Goal: Task Accomplishment & Management: Complete application form

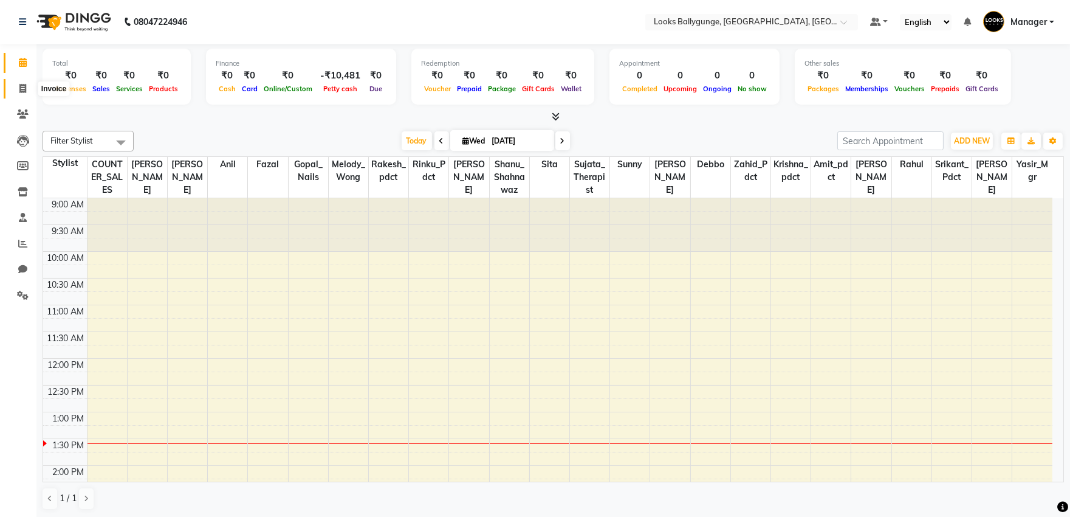
click at [29, 87] on span at bounding box center [22, 89] width 21 height 14
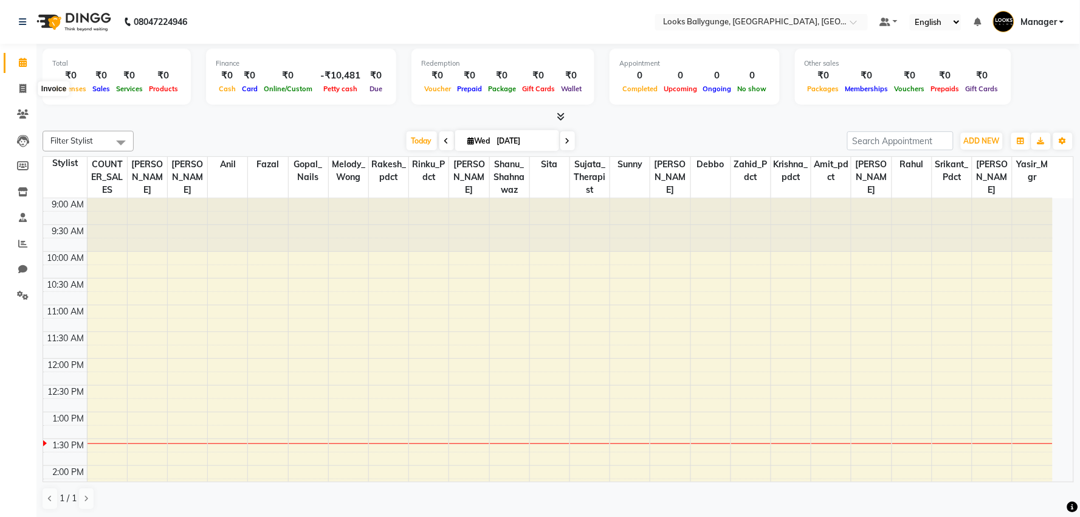
select select "service"
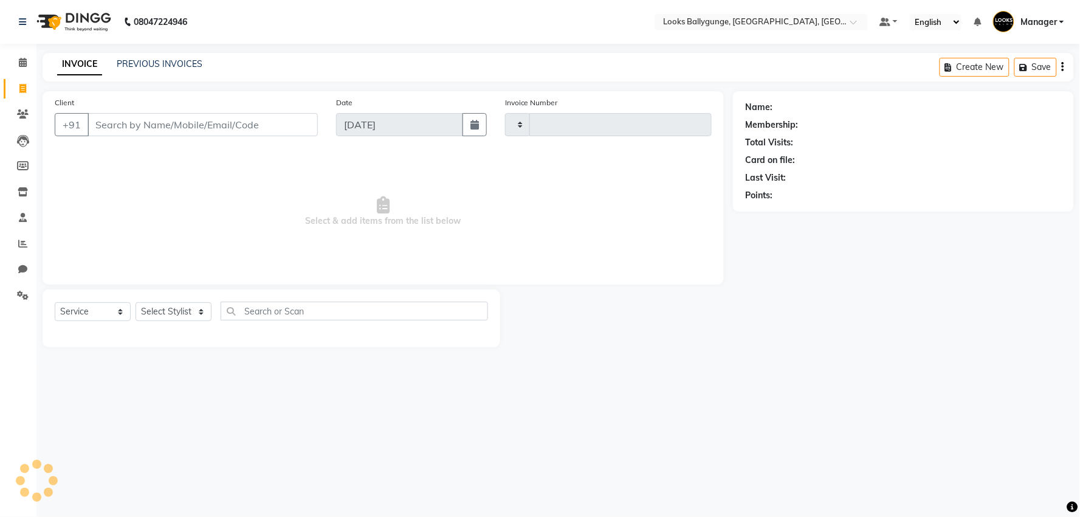
type input "3630"
select select "6477"
click at [160, 313] on select "Select Stylist" at bounding box center [174, 311] width 76 height 19
select select "50037"
click at [136, 303] on select "Select Stylist [PERSON_NAME] amit_pdct anil [PERSON_NAME] COUNTER_SALES [PERSON…" at bounding box center [176, 311] width 81 height 19
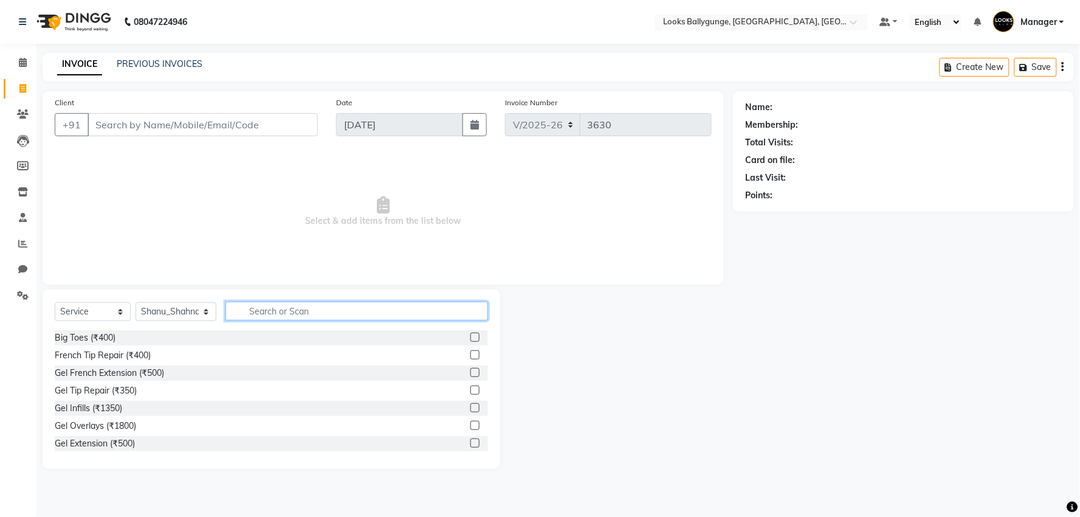
click at [245, 306] on input "text" at bounding box center [356, 310] width 263 height 19
type input "cut"
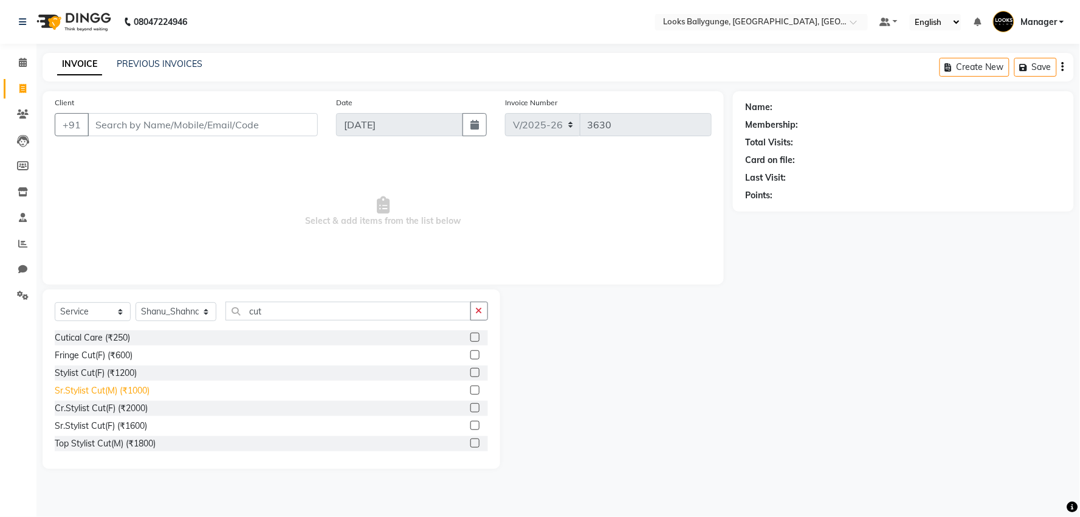
click at [112, 385] on div "Sr.Stylist Cut(M) (₹1000)" at bounding box center [102, 390] width 95 height 13
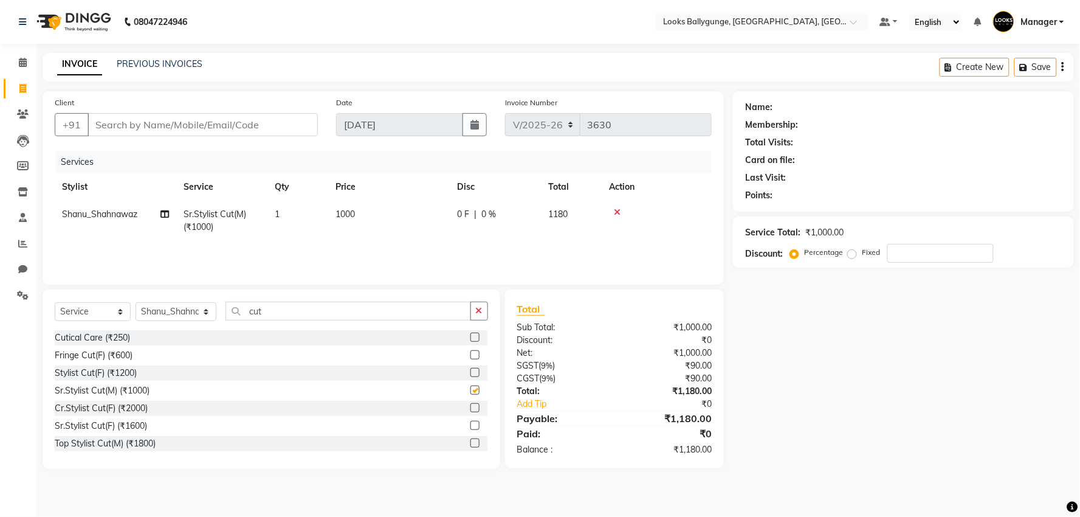
checkbox input "false"
click at [199, 122] on input "Client" at bounding box center [203, 124] width 230 height 23
type input "9"
type input "0"
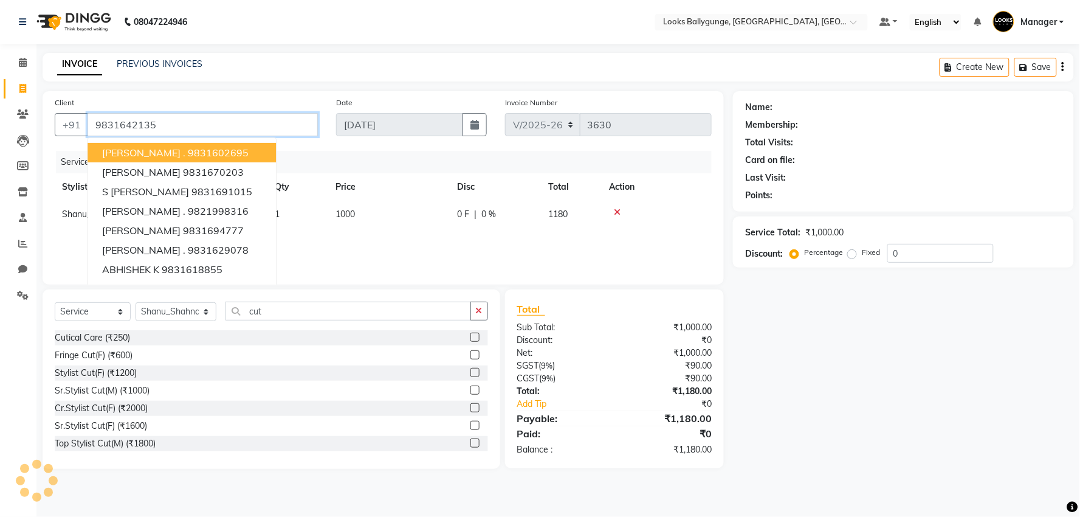
type input "9831642135"
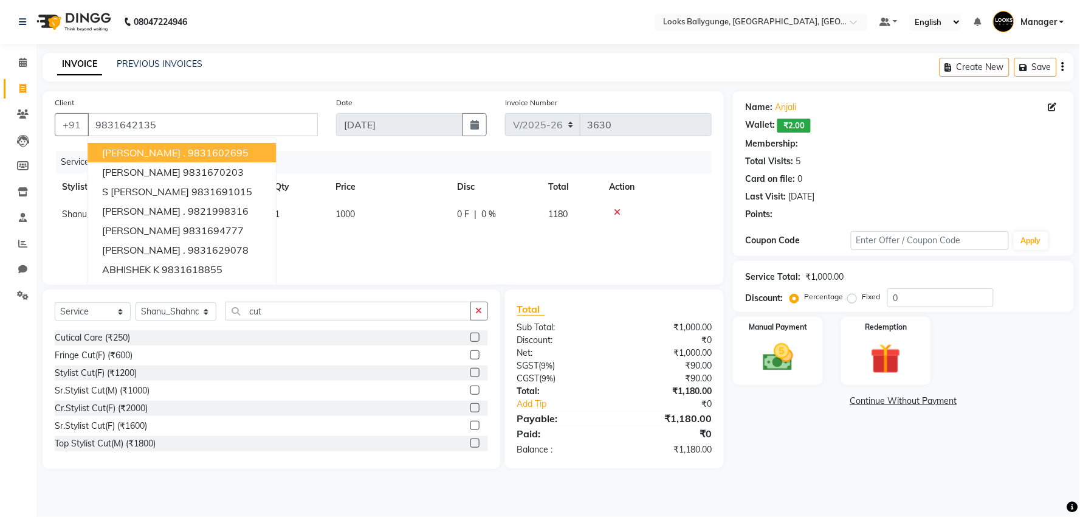
select select "1: Object"
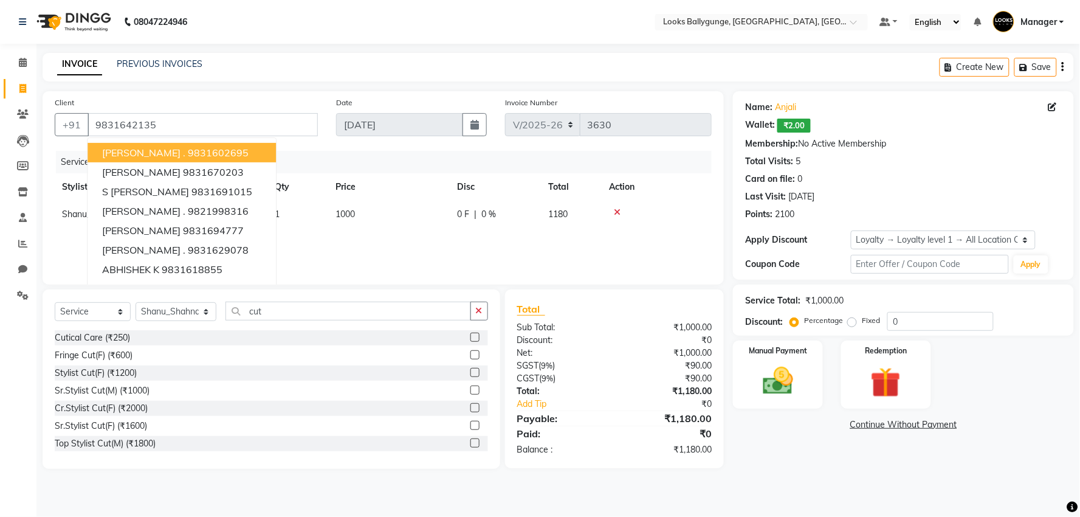
click at [805, 490] on div "08047224946 Select Location × Looks Ballygunge, [GEOGRAPHIC_DATA], [GEOGRAPHIC_…" at bounding box center [540, 258] width 1080 height 517
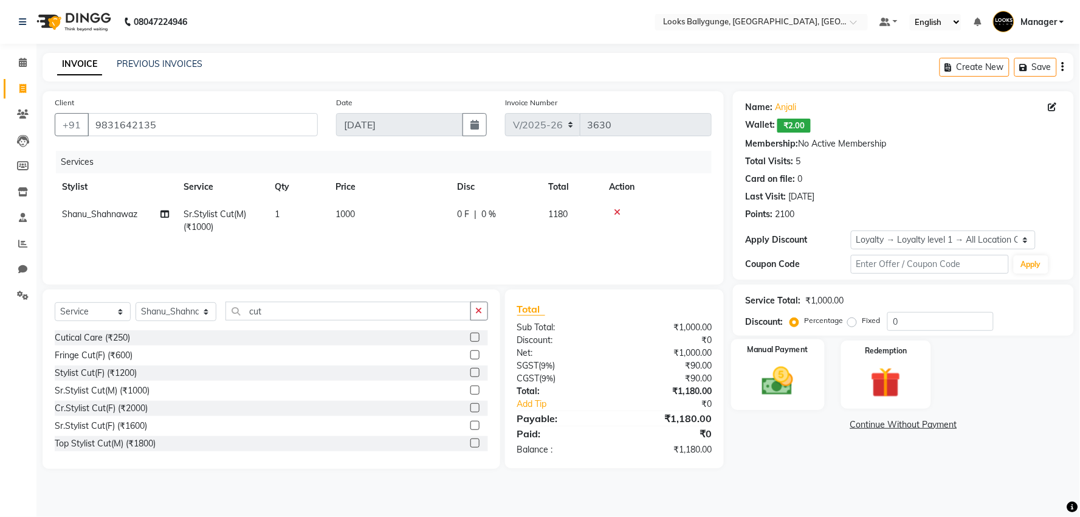
click at [792, 383] on img at bounding box center [777, 381] width 51 height 36
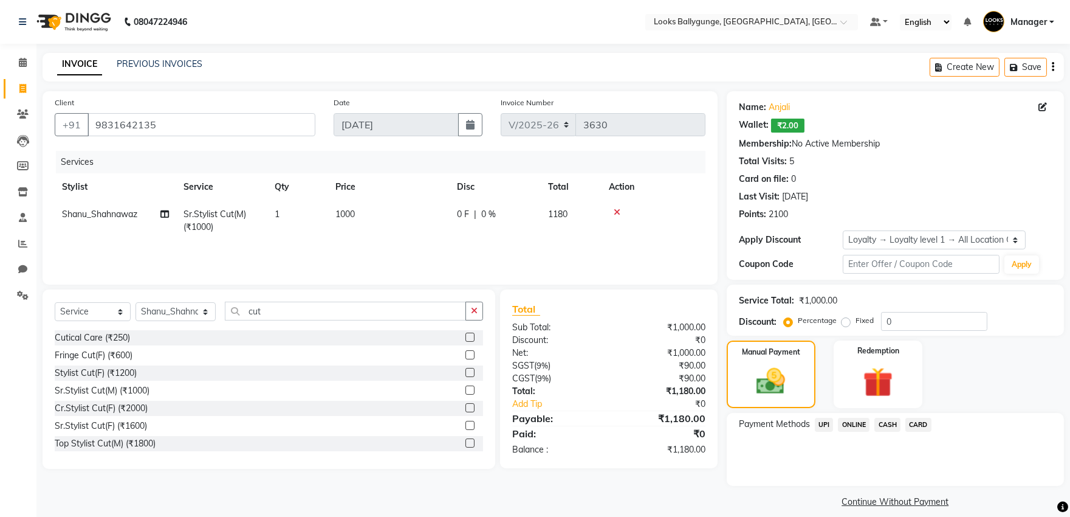
click at [888, 424] on span "CASH" at bounding box center [887, 424] width 26 height 14
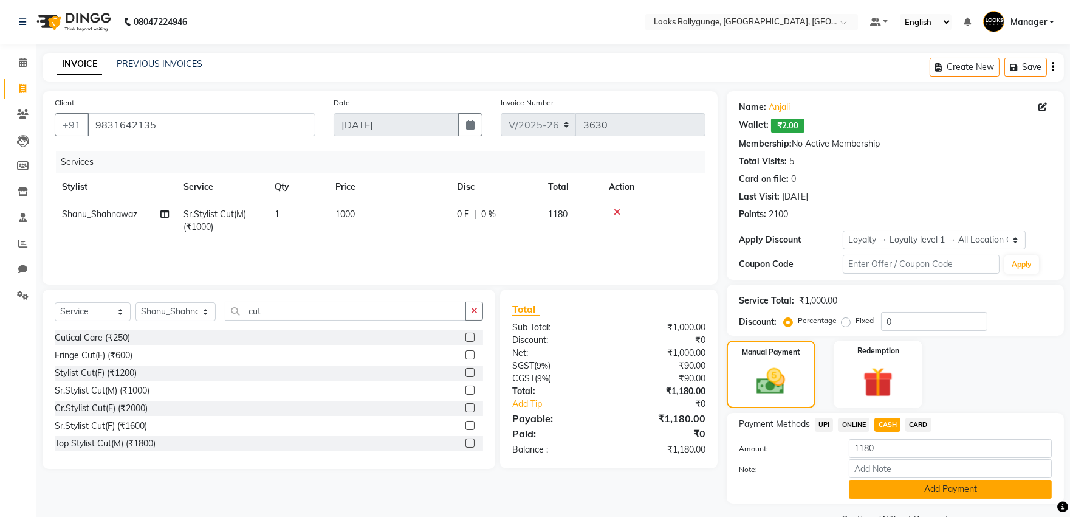
click at [904, 490] on button "Add Payment" at bounding box center [950, 488] width 203 height 19
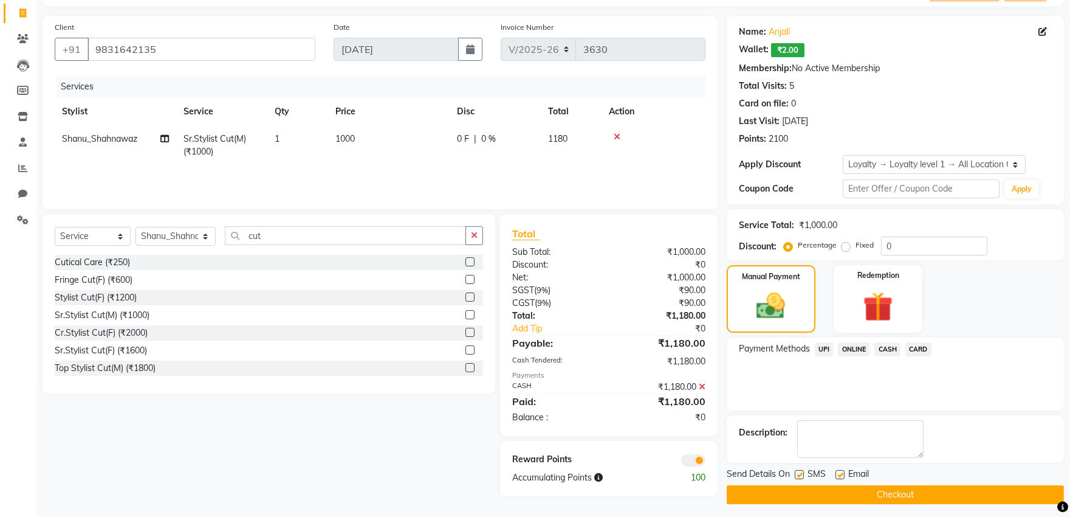
scroll to position [81, 0]
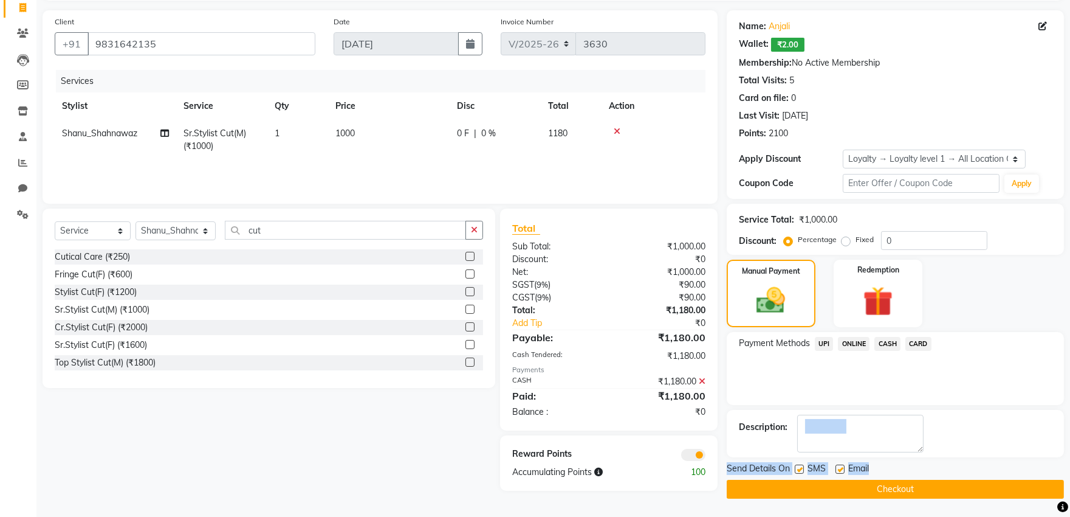
click at [898, 459] on div "Name: [PERSON_NAME]: ₹2.00 Membership: No Active Membership Total Visits: 5 Car…" at bounding box center [900, 254] width 346 height 488
click at [902, 487] on button "Checkout" at bounding box center [895, 488] width 337 height 19
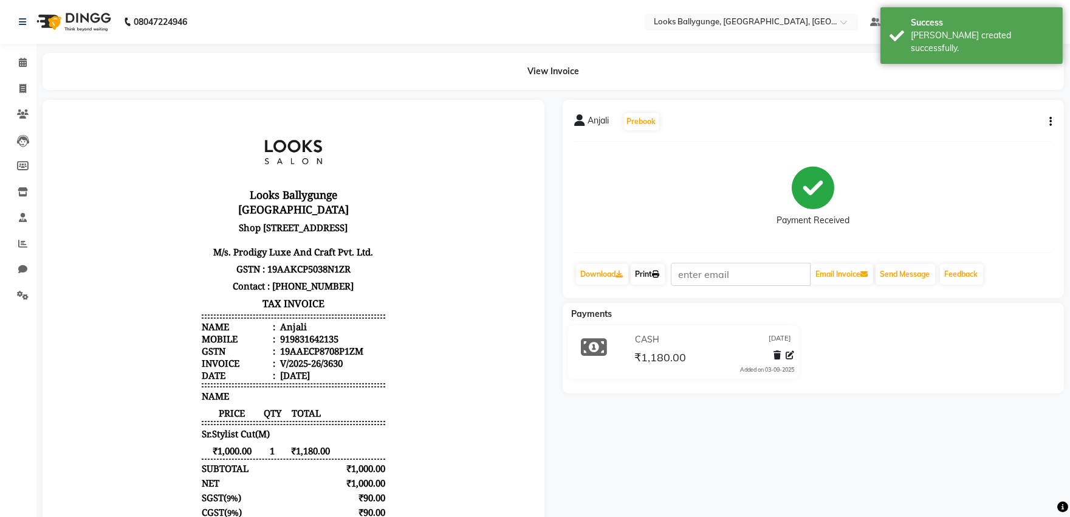
click at [657, 280] on link "Print" at bounding box center [648, 274] width 34 height 21
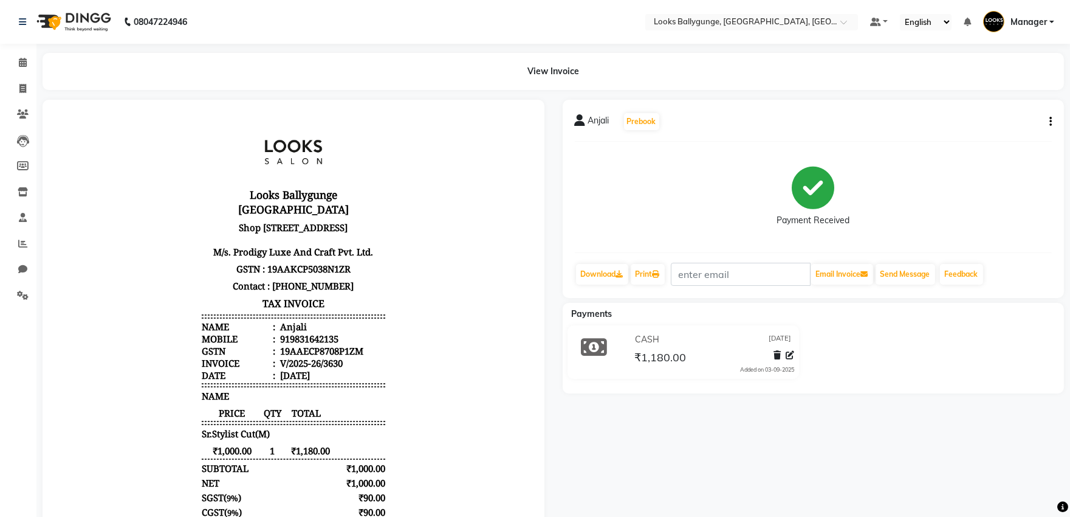
click at [15, 50] on div "Calendar Invoice Clients Leads Members Inventory Staff Reports Chat Settings Co…" at bounding box center [82, 347] width 164 height 624
click at [17, 61] on span at bounding box center [22, 63] width 21 height 14
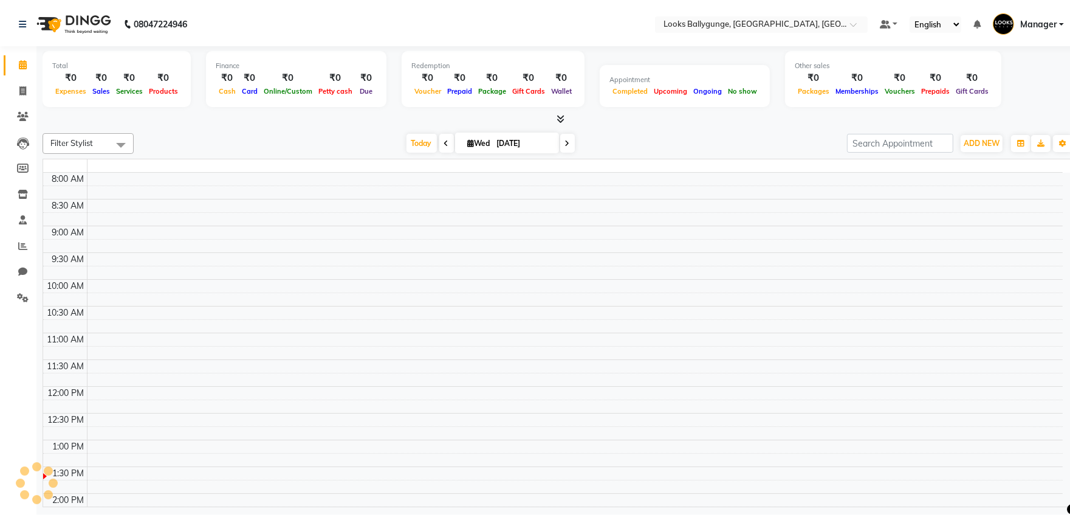
scroll to position [216, 0]
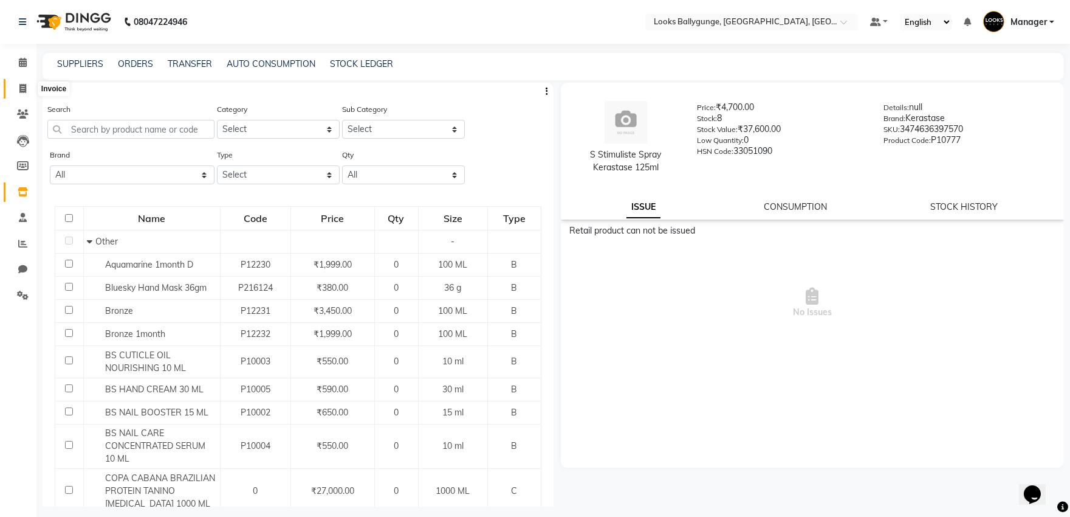
click at [13, 86] on span at bounding box center [22, 89] width 21 height 14
select select "service"
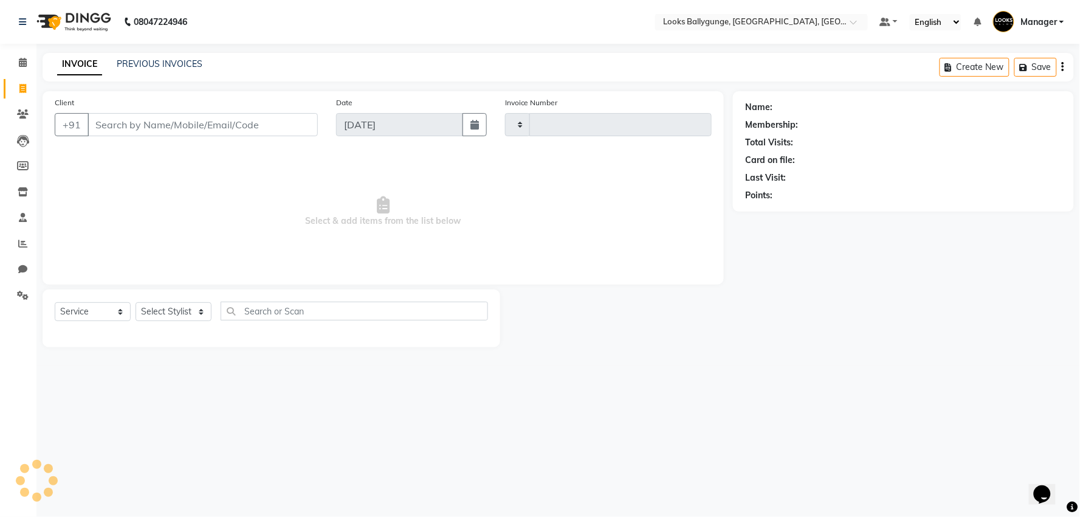
type input "3630"
select select "6477"
click at [170, 320] on select "Select Stylist" at bounding box center [174, 311] width 76 height 19
select select "68166"
click at [136, 303] on select "Select Stylist [PERSON_NAME] amit_pdct anil [PERSON_NAME] COUNTER_SALES [PERSON…" at bounding box center [176, 311] width 81 height 19
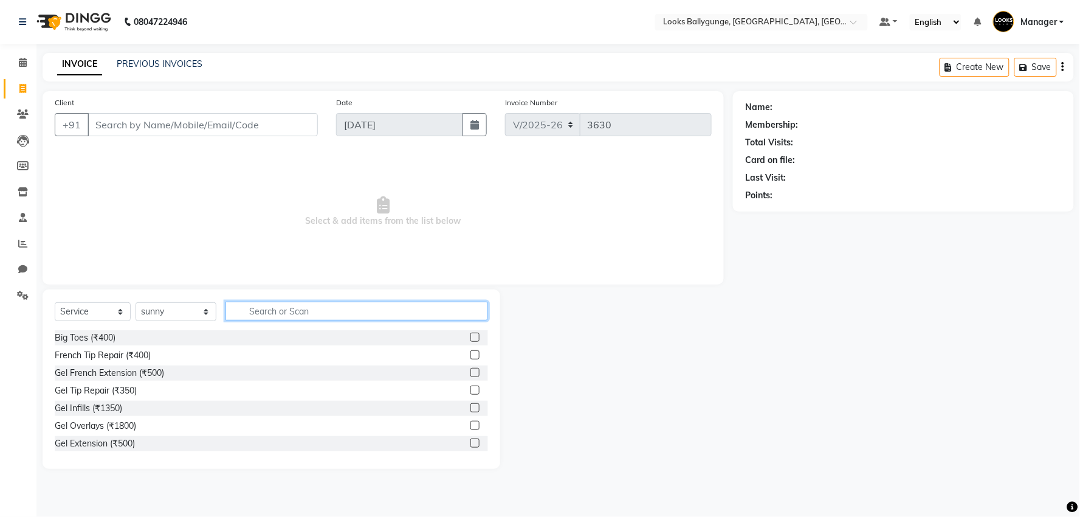
click at [311, 319] on input "text" at bounding box center [356, 310] width 263 height 19
type input "cut"
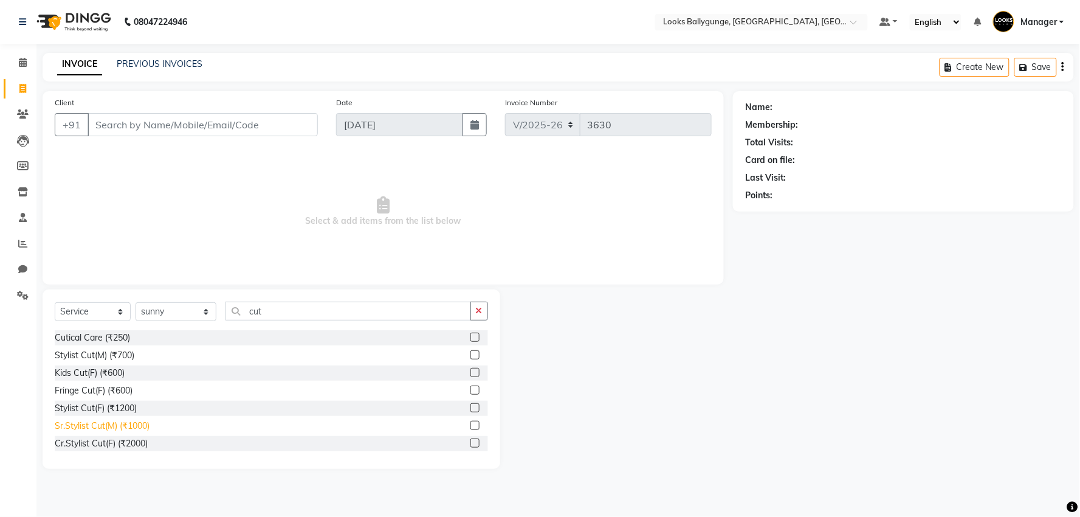
click at [116, 422] on div "Sr.Stylist Cut(M) (₹1000)" at bounding box center [102, 425] width 95 height 13
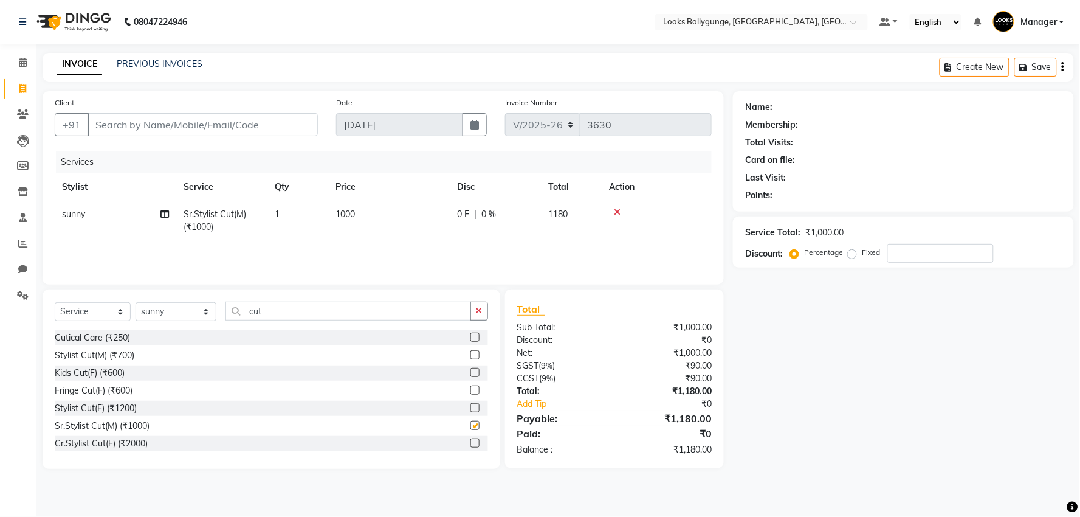
checkbox input "false"
click at [375, 216] on td "1000" at bounding box center [389, 221] width 122 height 40
select select "68166"
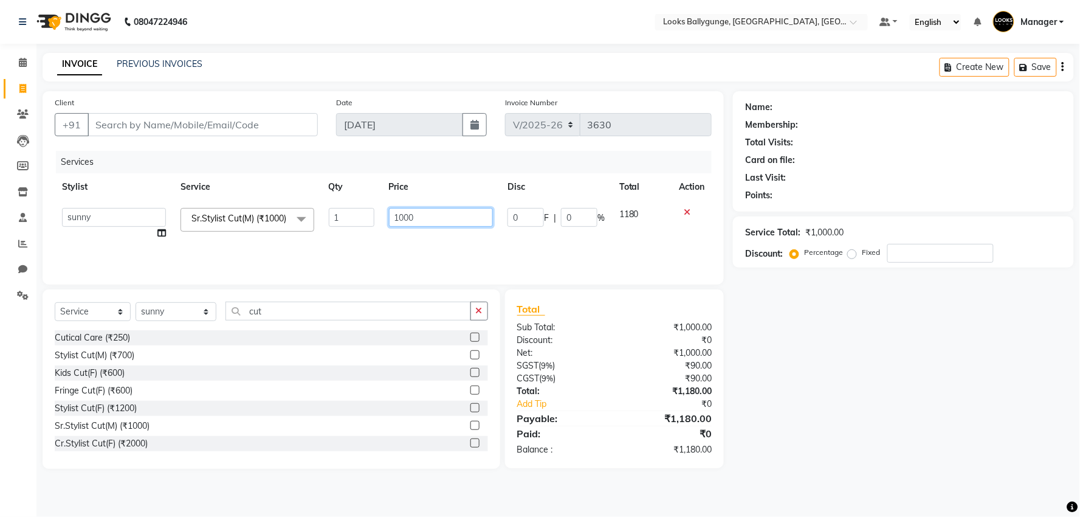
drag, startPoint x: 430, startPoint y: 211, endPoint x: 337, endPoint y: 222, distance: 93.0
click at [337, 222] on tr "Ali_Stylist amit_pdct anil Ayush Sahu COUNTER_SALES Debbo Fazal Gopal_Nails Kri…" at bounding box center [383, 224] width 657 height 46
type input "1200"
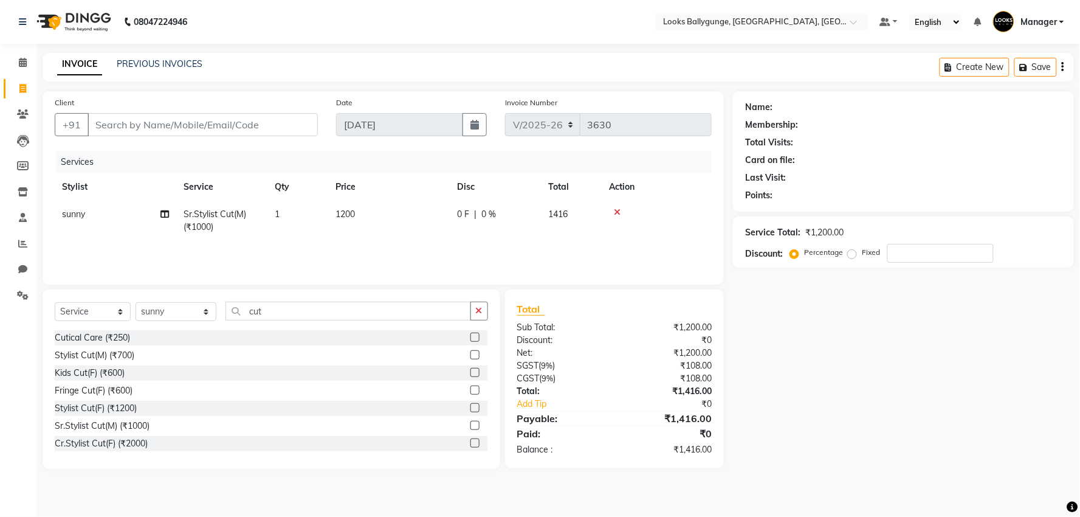
click at [351, 245] on div "Services Stylist Service Qty Price Disc Total Action sunny Sr.Stylist Cut(M) (₹…" at bounding box center [383, 212] width 657 height 122
drag, startPoint x: 228, startPoint y: 118, endPoint x: 238, endPoint y: 119, distance: 9.2
click at [228, 118] on input "Client" at bounding box center [203, 124] width 230 height 23
type input "8"
type input "0"
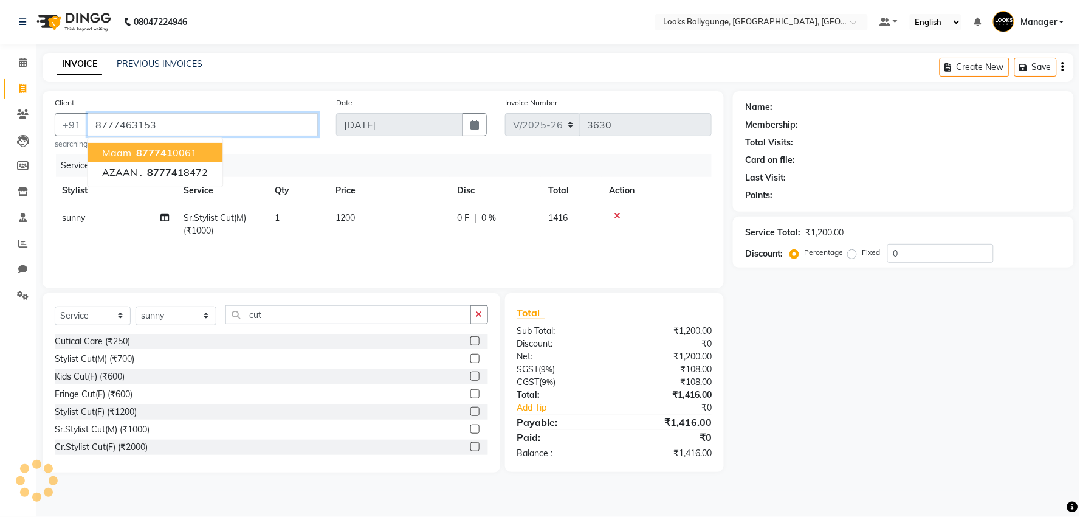
type input "8777463153"
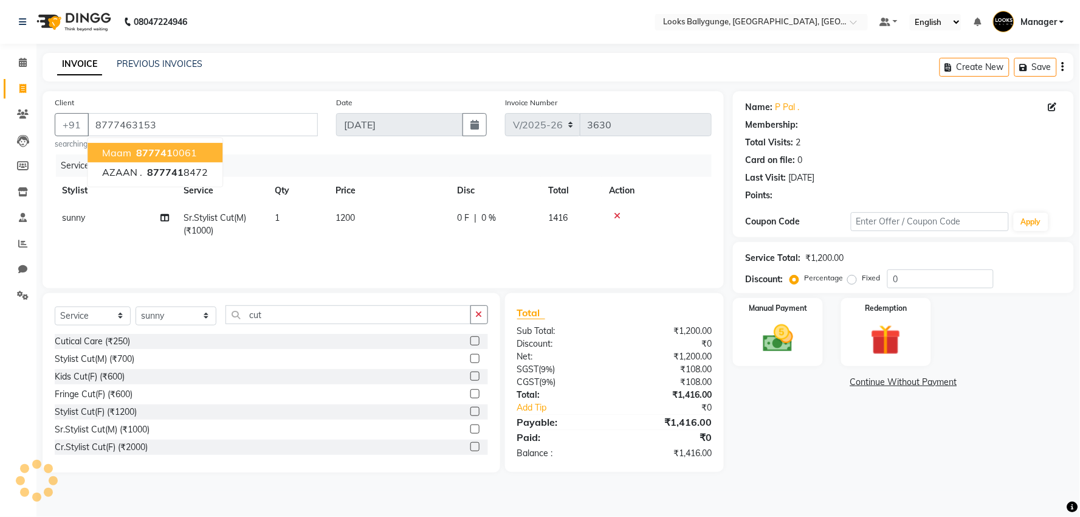
select select "1: Object"
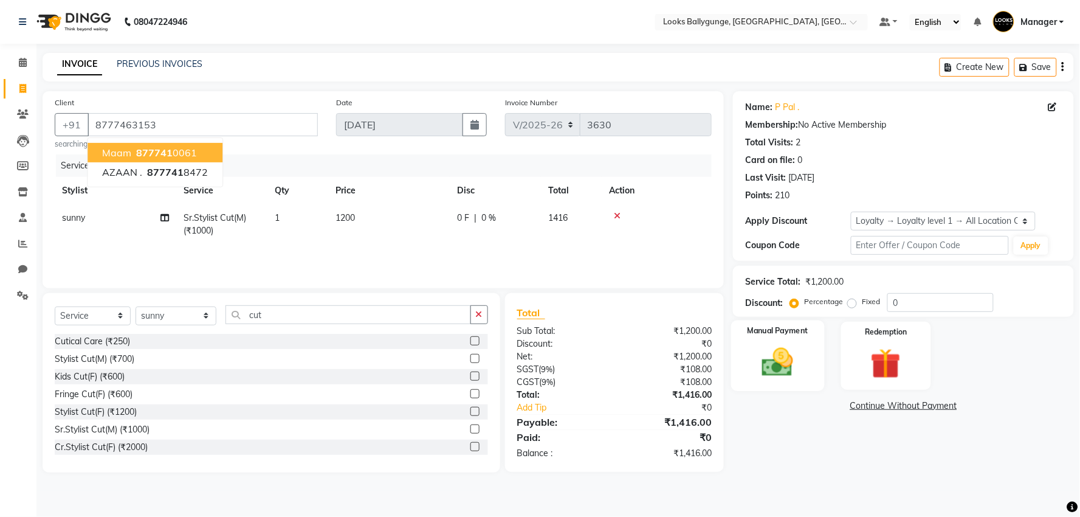
click at [784, 373] on img at bounding box center [777, 362] width 51 height 36
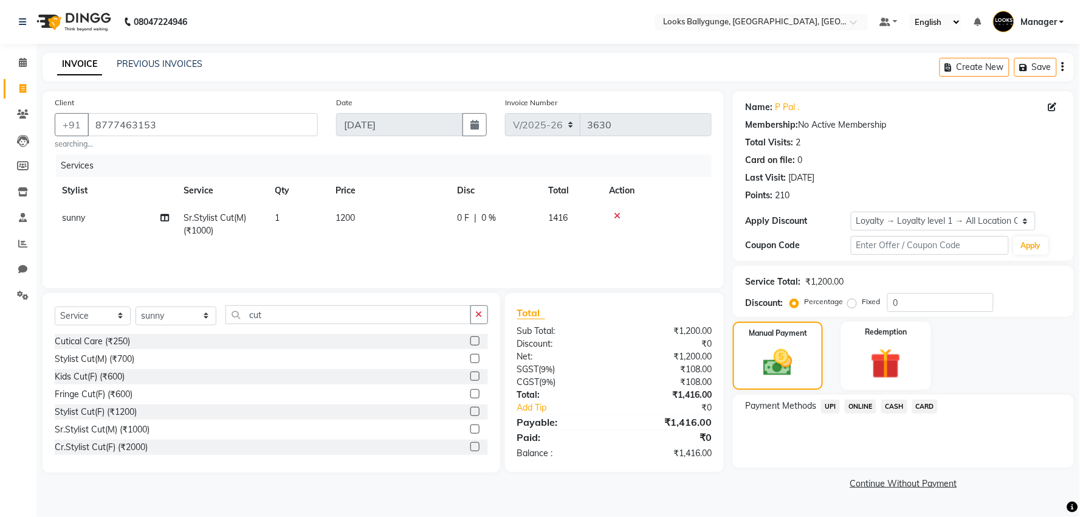
click at [833, 407] on span "UPI" at bounding box center [830, 406] width 19 height 14
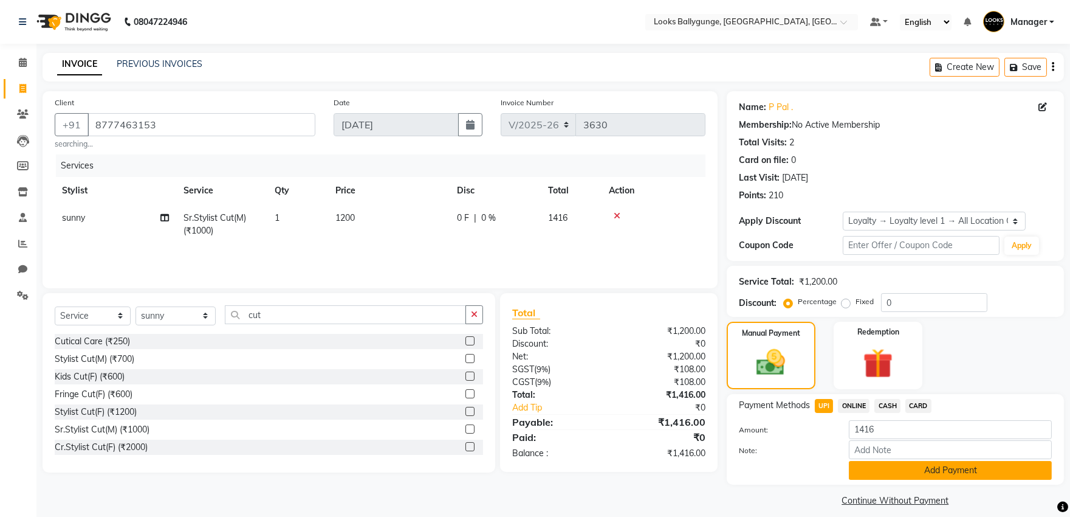
click at [890, 467] on button "Add Payment" at bounding box center [950, 470] width 203 height 19
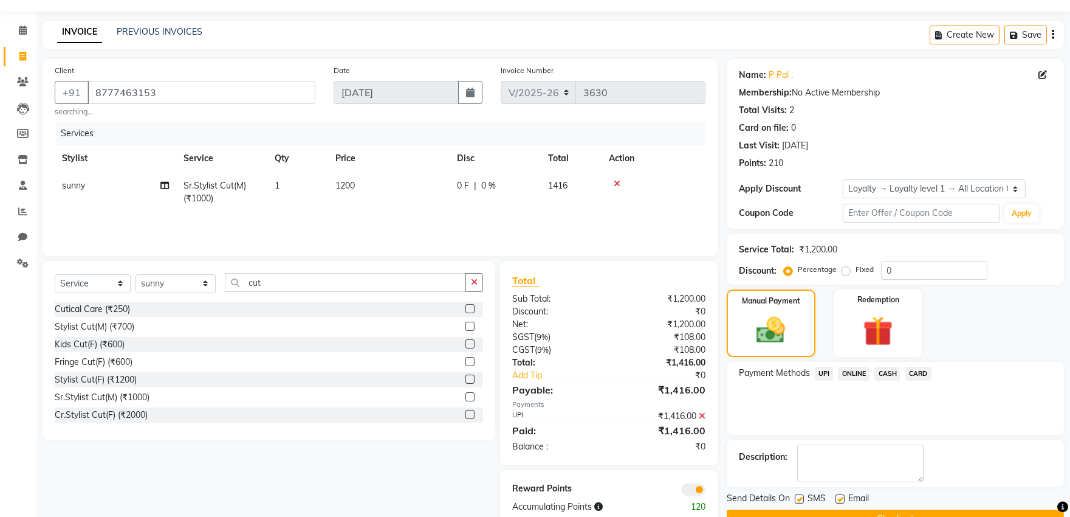
scroll to position [62, 0]
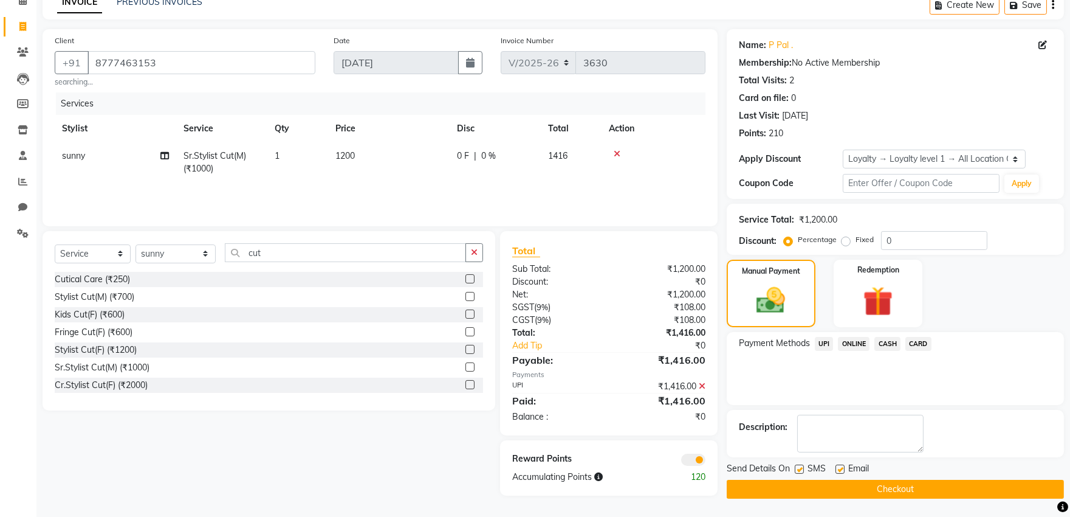
click at [899, 492] on button "Checkout" at bounding box center [895, 488] width 337 height 19
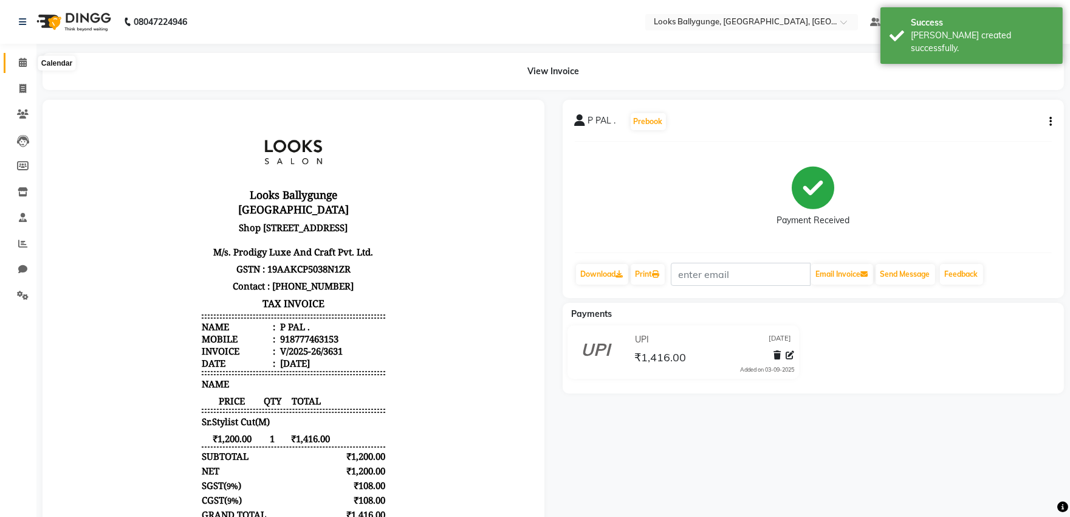
click at [16, 63] on span at bounding box center [22, 63] width 21 height 14
